Goal: Transaction & Acquisition: Book appointment/travel/reservation

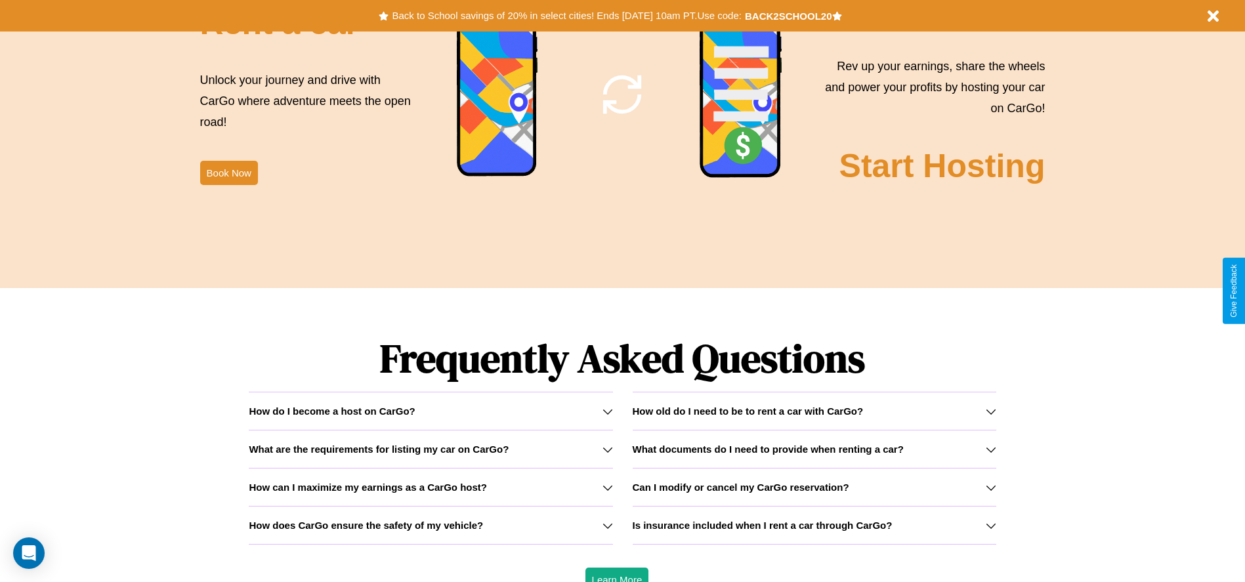
scroll to position [1882, 0]
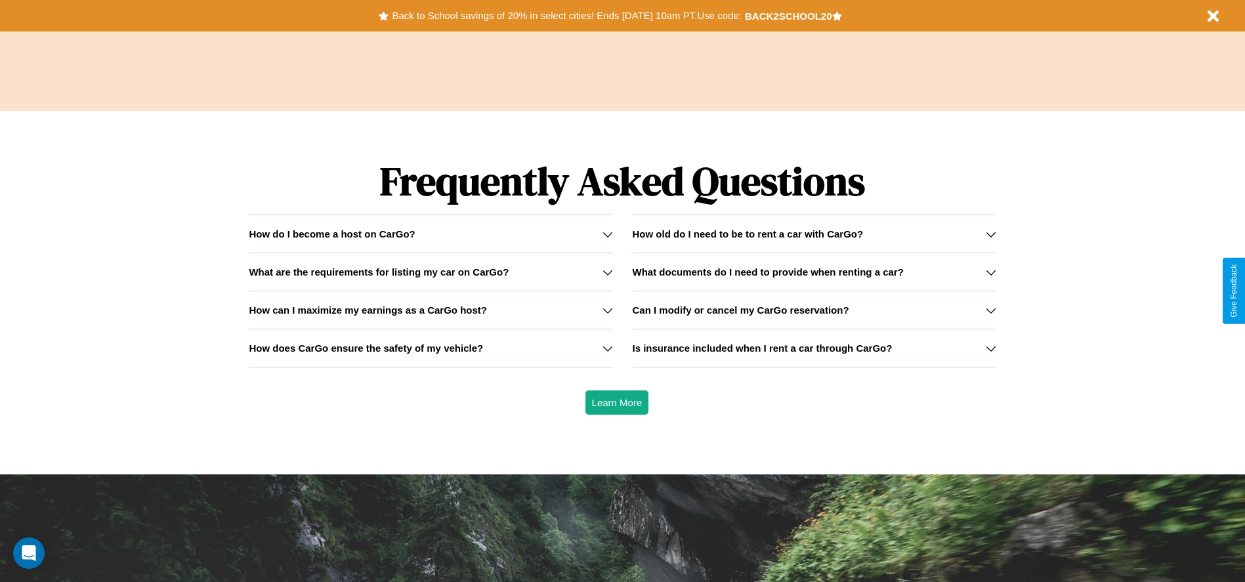
click at [430, 272] on h3 "What are the requirements for listing my car on CarGo?" at bounding box center [379, 271] width 260 height 11
click at [430, 234] on div "How do I become a host on CarGo?" at bounding box center [430, 233] width 363 height 11
click at [814, 272] on h3 "What documents do I need to provide when renting a car?" at bounding box center [767, 271] width 271 height 11
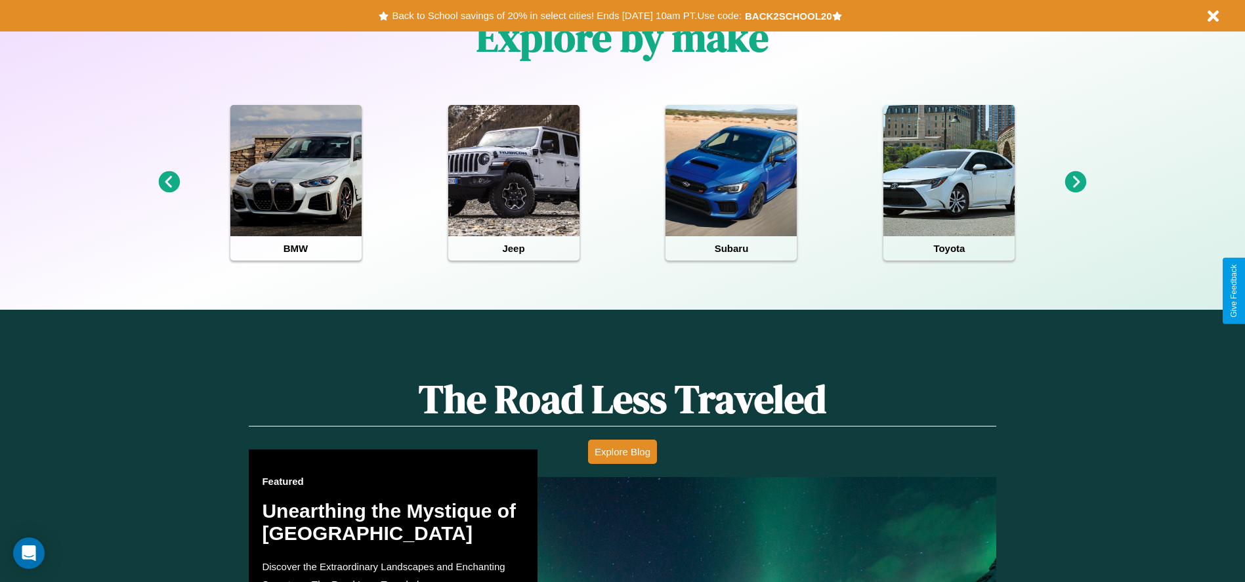
scroll to position [272, 0]
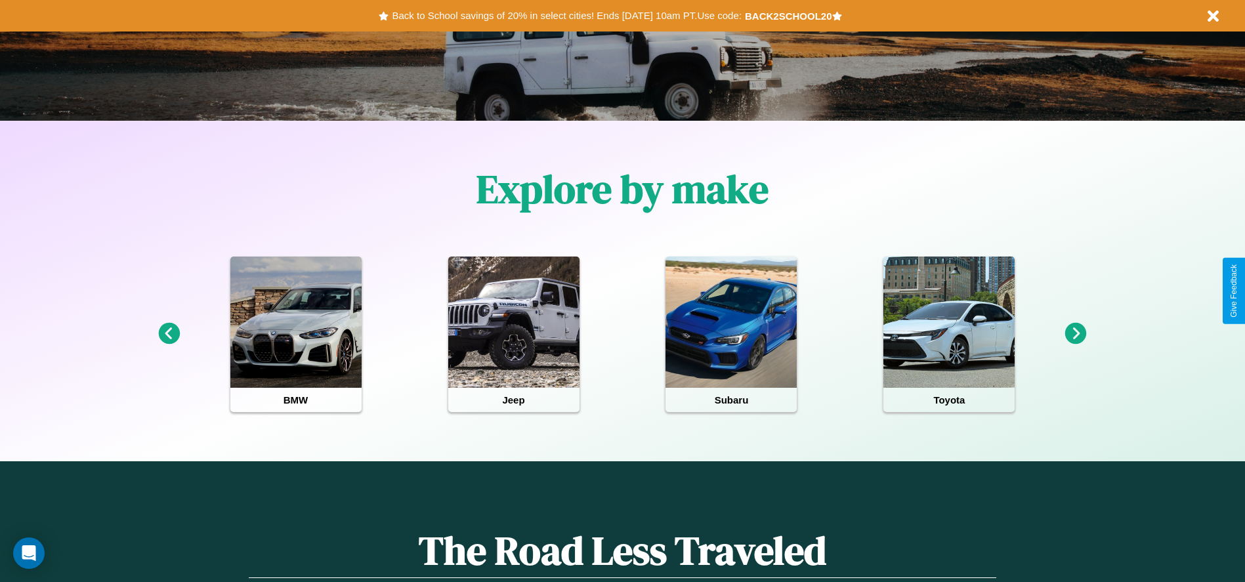
click at [1075, 334] on icon at bounding box center [1076, 334] width 22 height 22
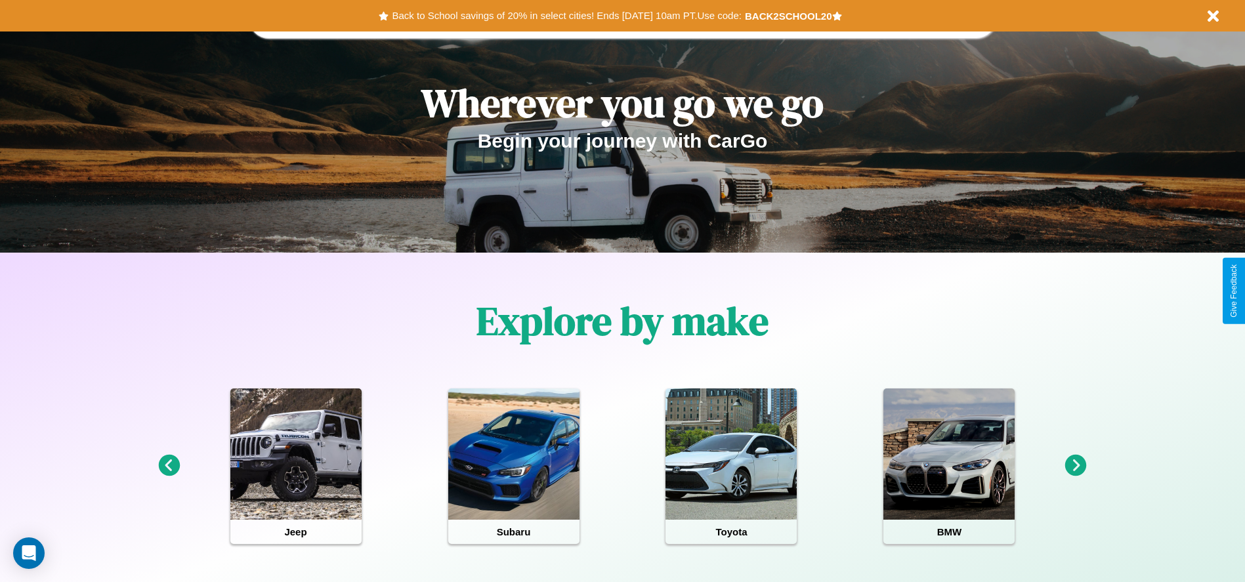
scroll to position [0, 0]
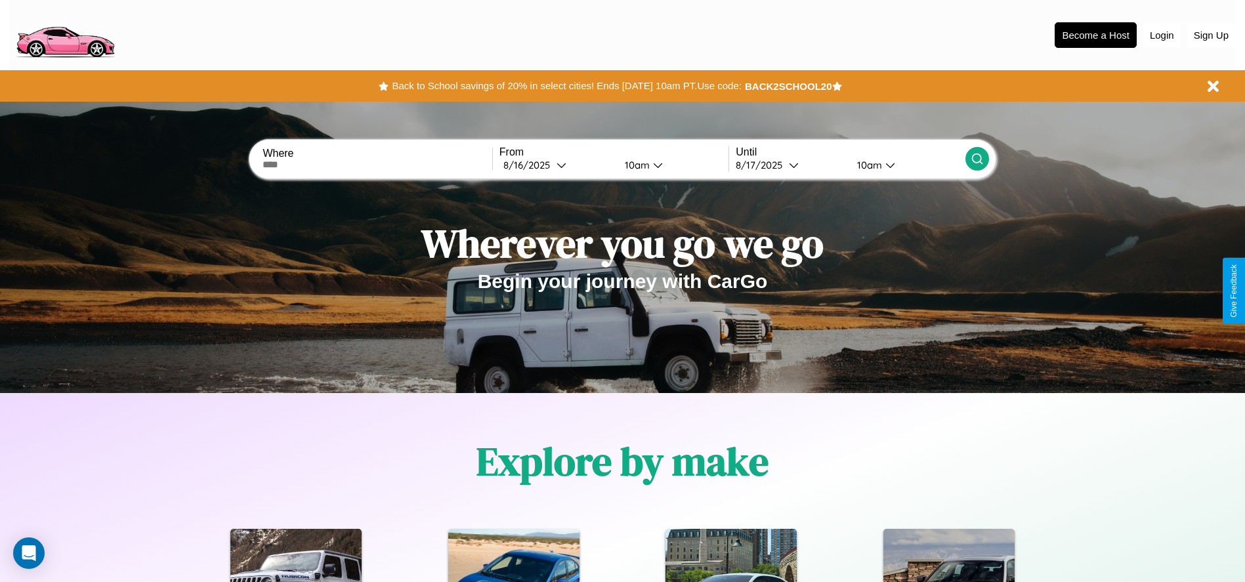
click at [377, 165] on input "text" at bounding box center [376, 164] width 229 height 10
type input "*******"
click at [556, 165] on div "[DATE]" at bounding box center [529, 165] width 53 height 12
select select "*"
select select "****"
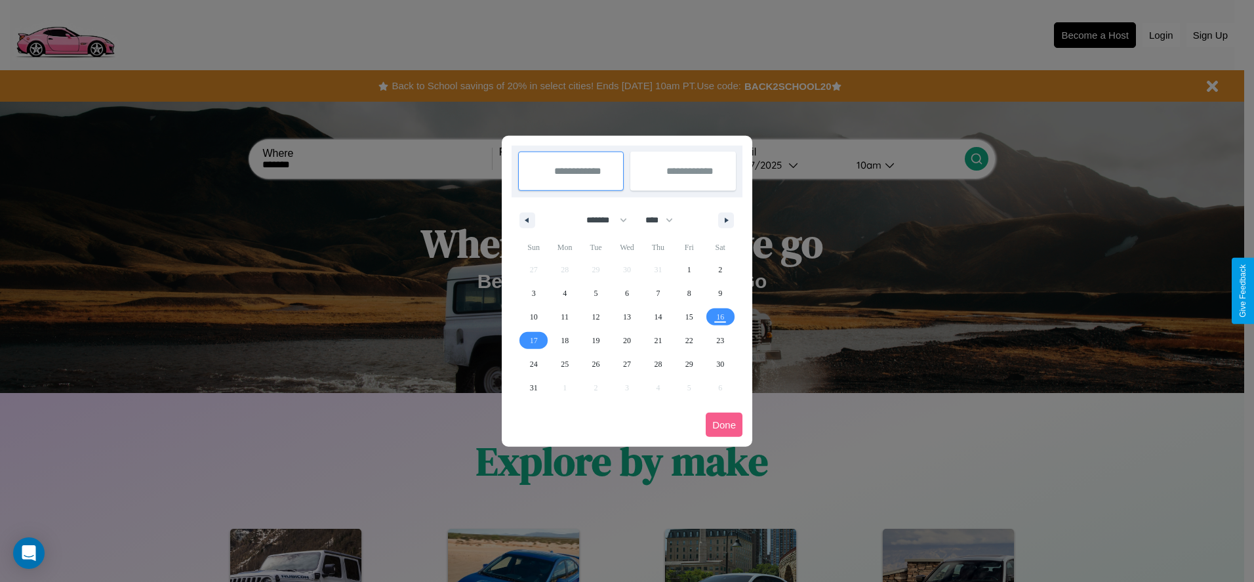
drag, startPoint x: 601, startPoint y: 220, endPoint x: 627, endPoint y: 263, distance: 50.6
click at [601, 220] on select "******* ******** ***** ***** *** **** **** ****** ********* ******* ******** **…" at bounding box center [605, 220] width 56 height 22
select select "*"
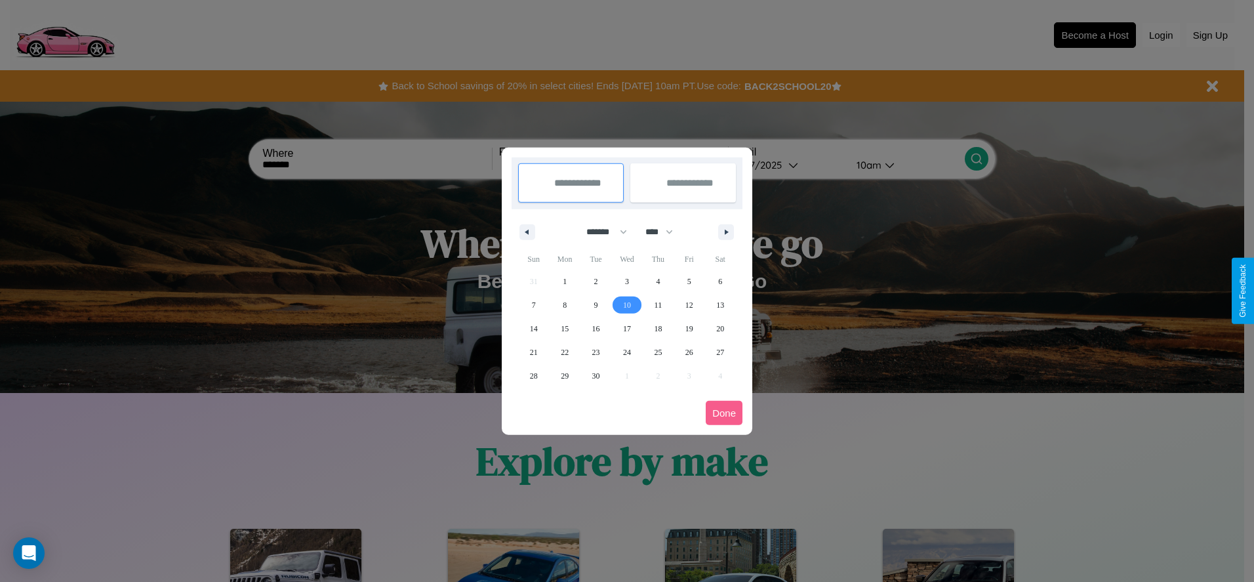
click at [627, 304] on span "10" at bounding box center [627, 305] width 8 height 24
type input "**********"
click at [565, 328] on span "15" at bounding box center [565, 329] width 8 height 24
type input "**********"
click at [724, 413] on button "Done" at bounding box center [724, 413] width 37 height 24
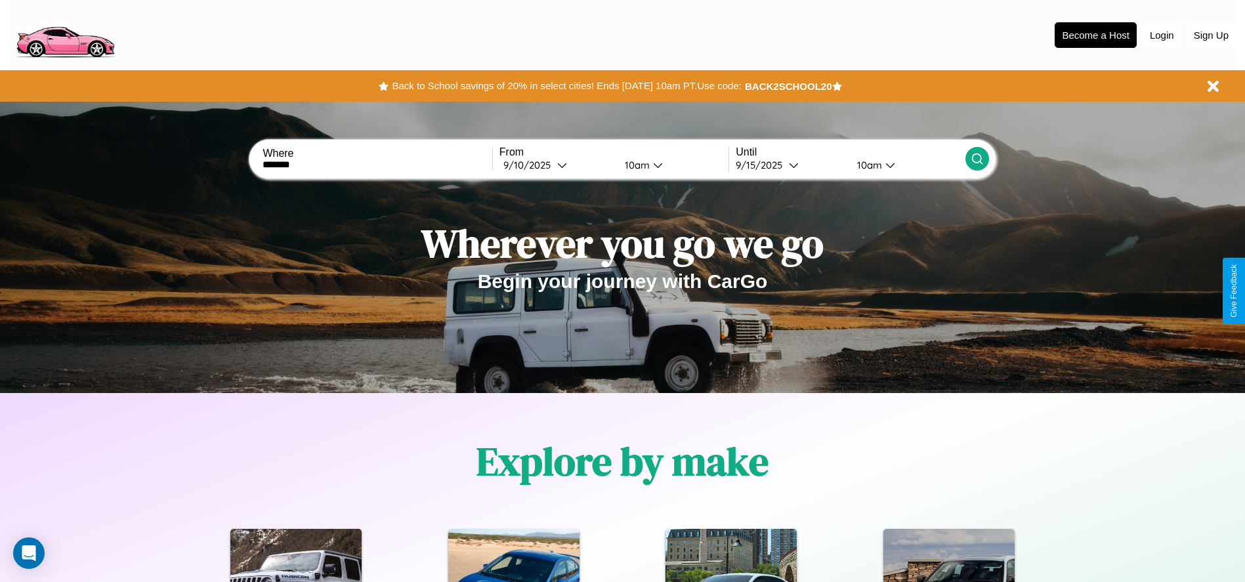
click at [976, 159] on icon at bounding box center [976, 158] width 13 height 13
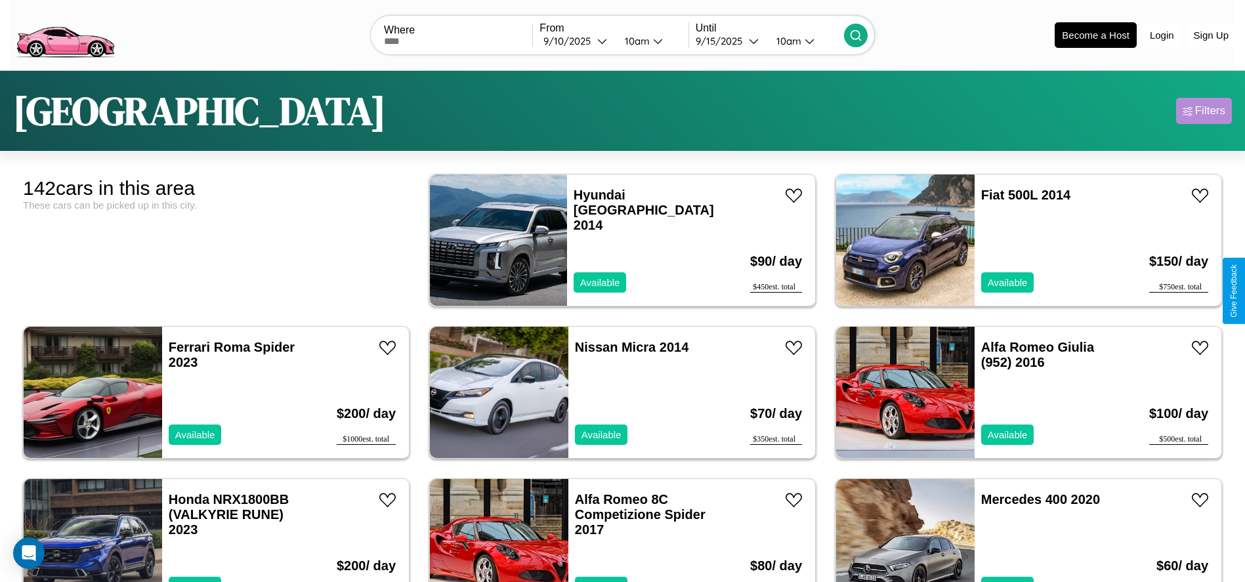
click at [1203, 111] on div "Filters" at bounding box center [1210, 110] width 30 height 13
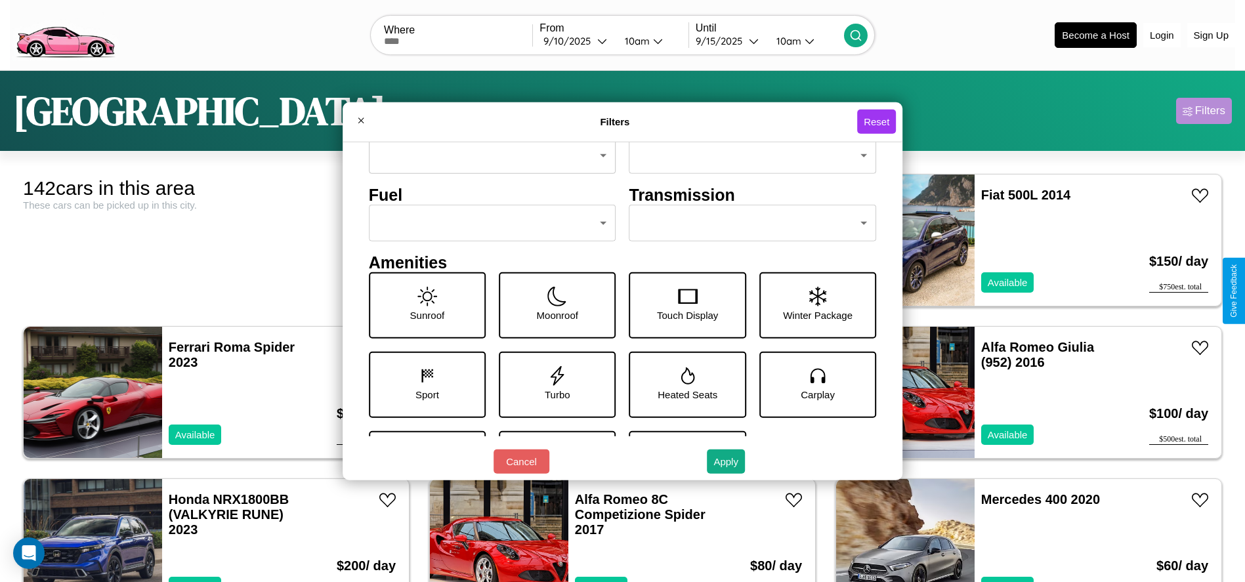
scroll to position [137, 0]
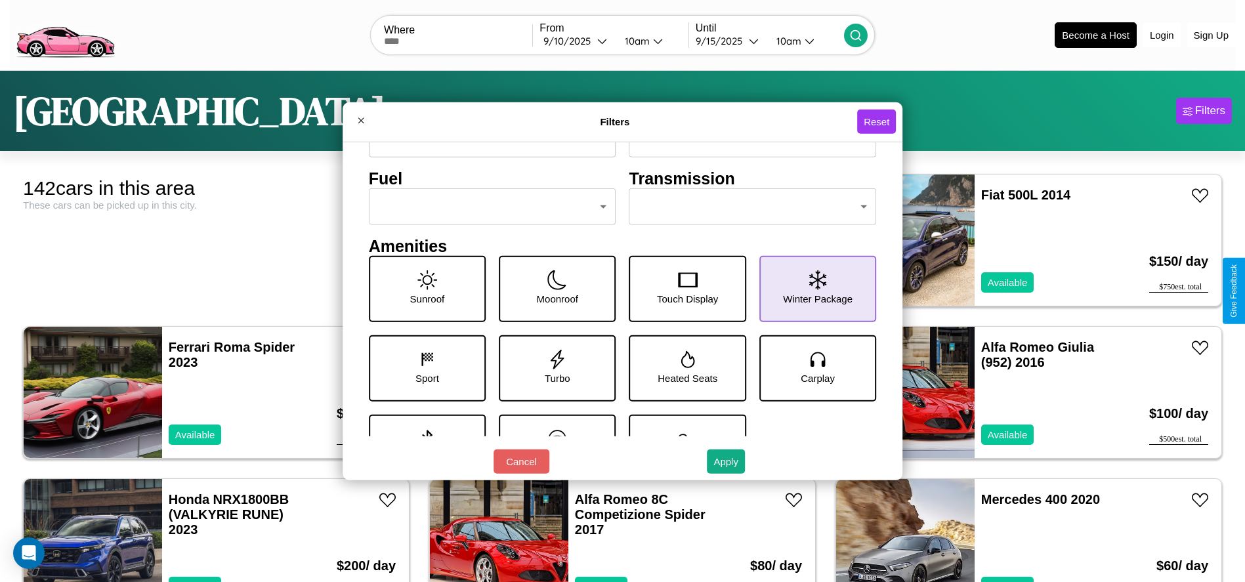
click at [810, 289] on icon at bounding box center [817, 280] width 17 height 20
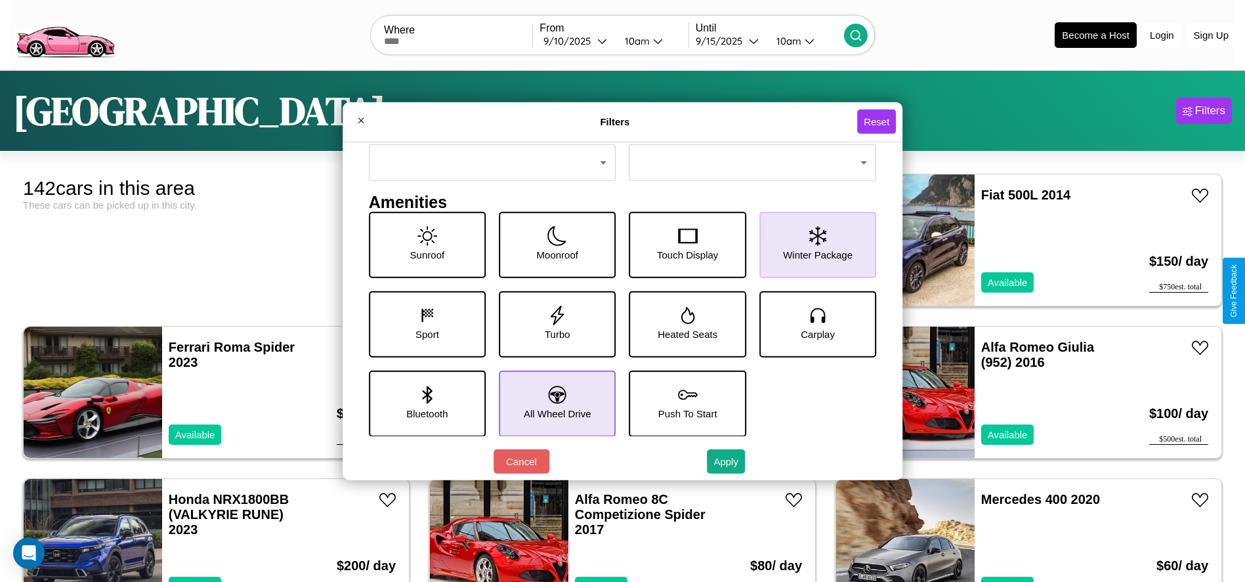
click at [552, 403] on icon at bounding box center [558, 395] width 18 height 18
click at [424, 403] on icon at bounding box center [427, 395] width 10 height 18
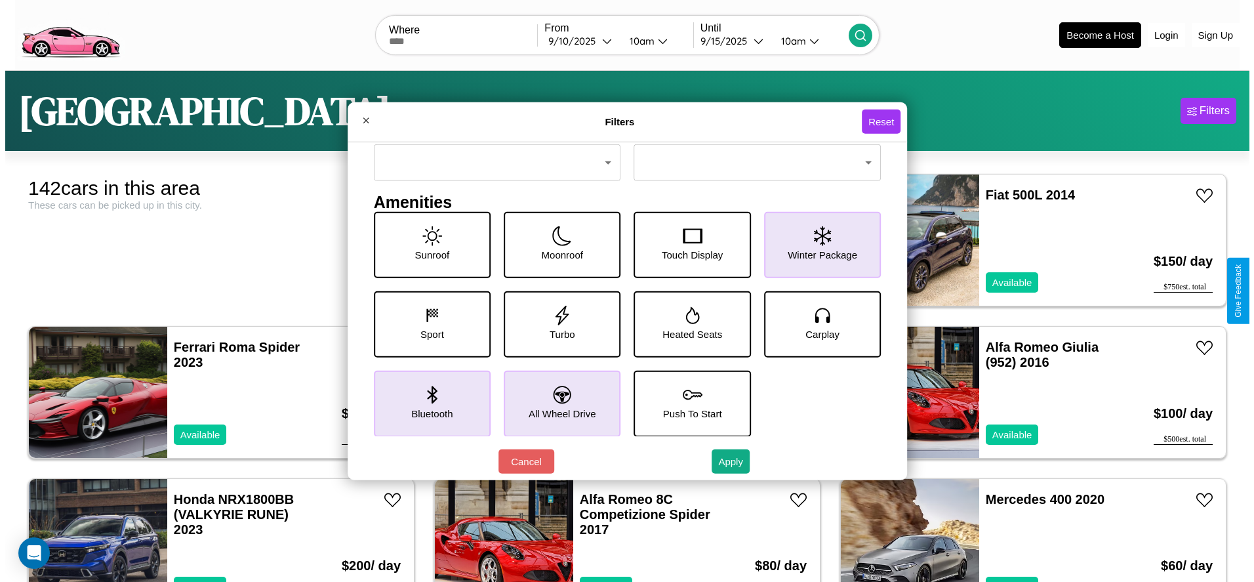
scroll to position [0, 0]
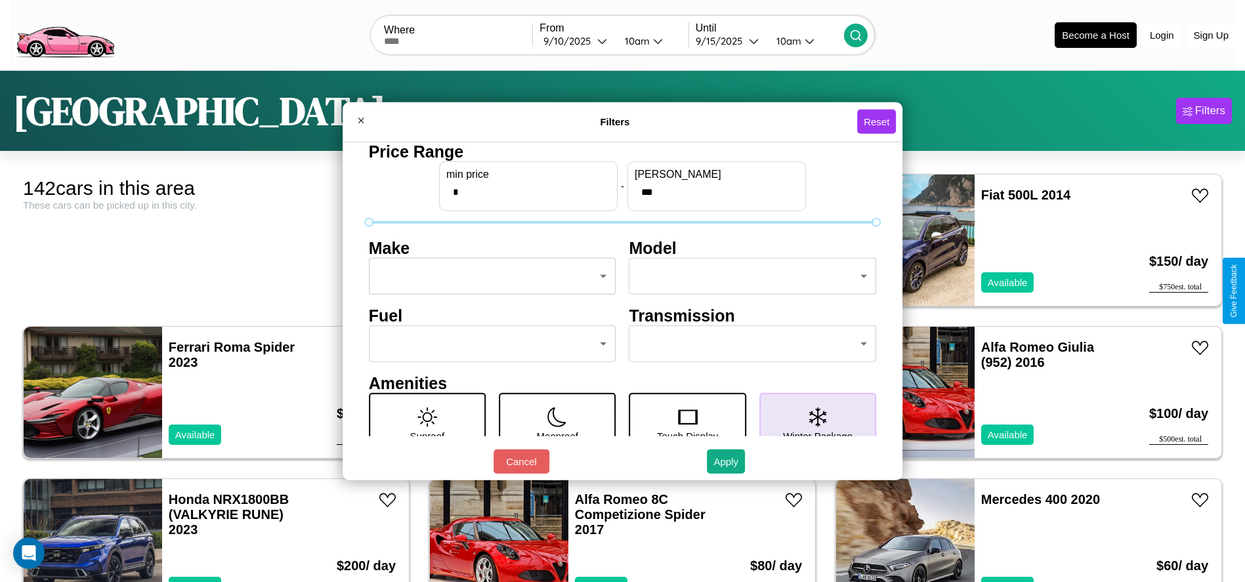
click at [488, 276] on body "CarGo Where From [DATE] 10am Until [DATE] 10am Become a Host Login Sign Up Seat…" at bounding box center [622, 331] width 1245 height 663
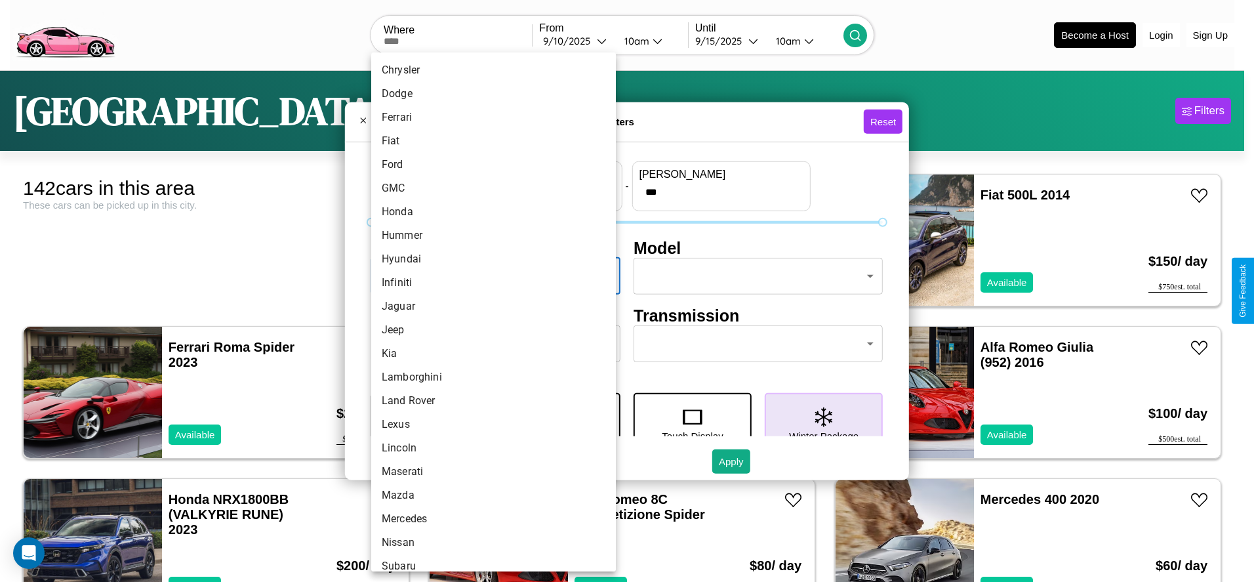
scroll to position [342, 0]
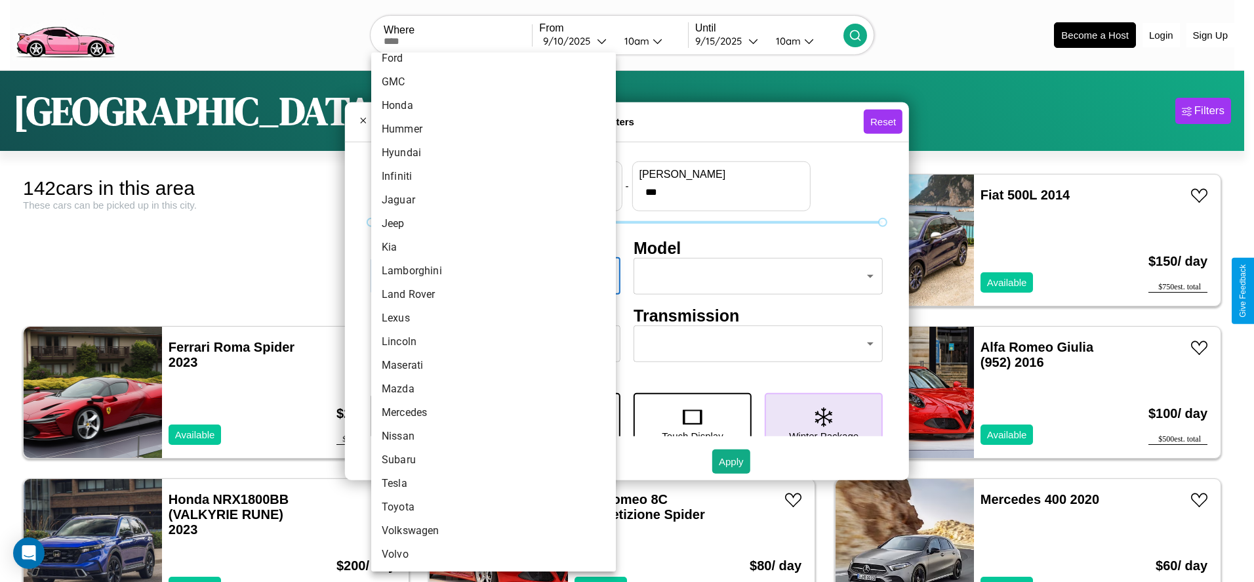
click at [489, 484] on li "Tesla" at bounding box center [493, 484] width 245 height 24
type input "*****"
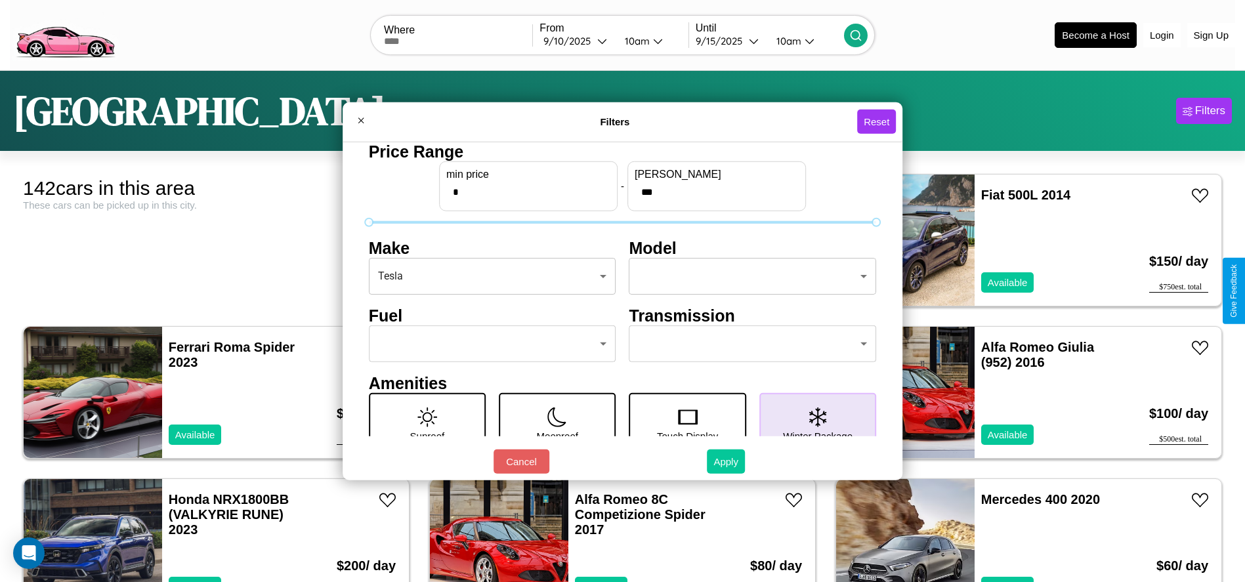
click at [726, 461] on button "Apply" at bounding box center [726, 461] width 38 height 24
